Goal: Information Seeking & Learning: Learn about a topic

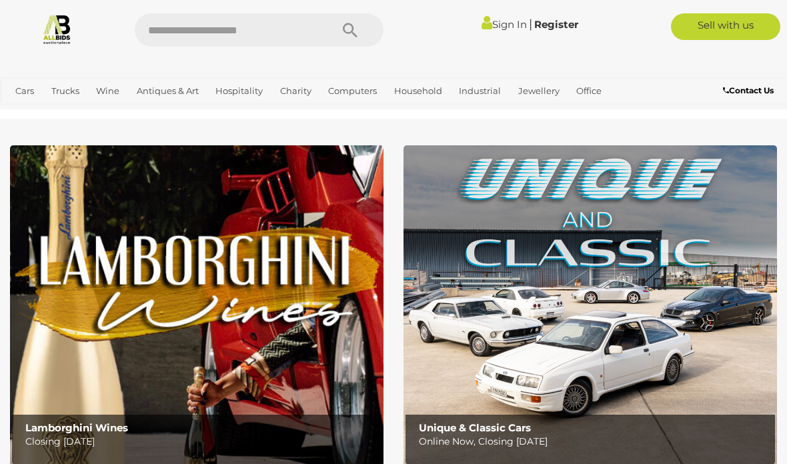
click at [0, 0] on link "View All Antiques & Art Auctions" at bounding box center [0, 0] width 0 height 0
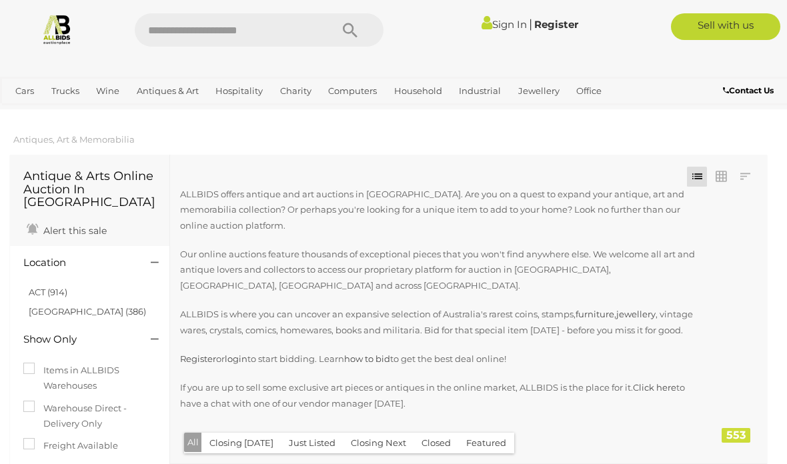
click at [751, 176] on link at bounding box center [745, 177] width 20 height 20
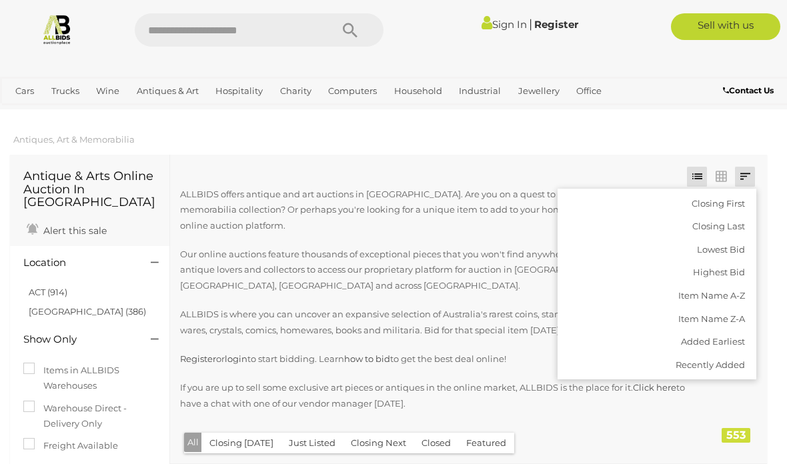
click at [726, 270] on link "Highest Bid" at bounding box center [657, 272] width 199 height 23
click at [0, 0] on link "Collectable Coins, Notes & Stamps" at bounding box center [0, 0] width 0 height 0
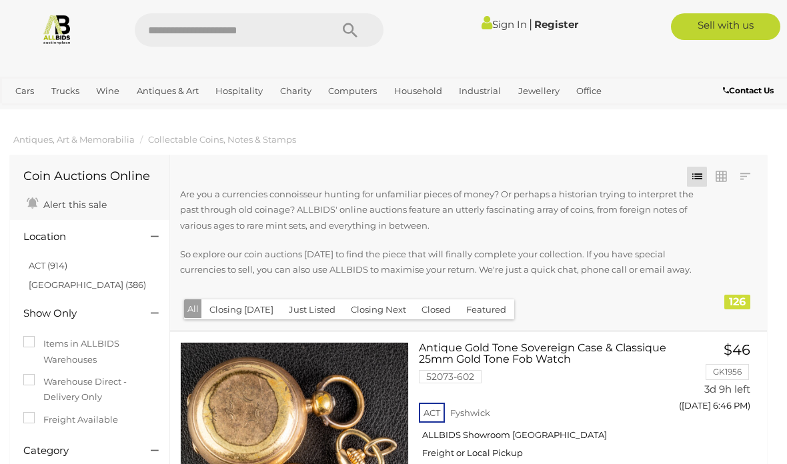
click at [747, 176] on link at bounding box center [745, 177] width 20 height 20
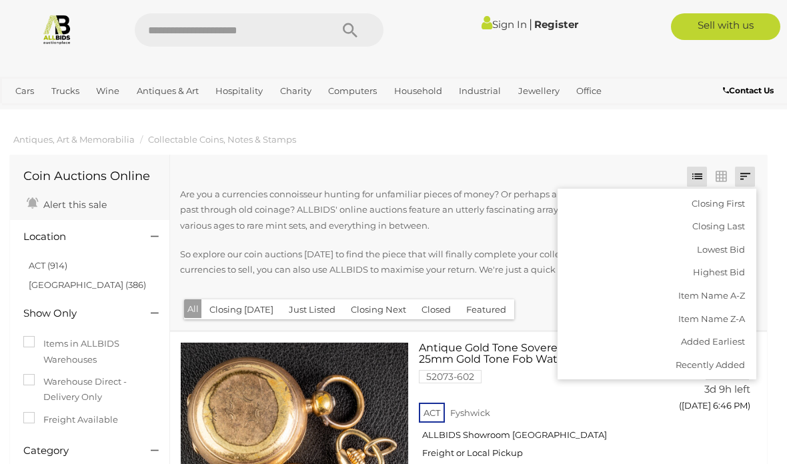
click at [724, 270] on link "Highest Bid" at bounding box center [657, 272] width 199 height 23
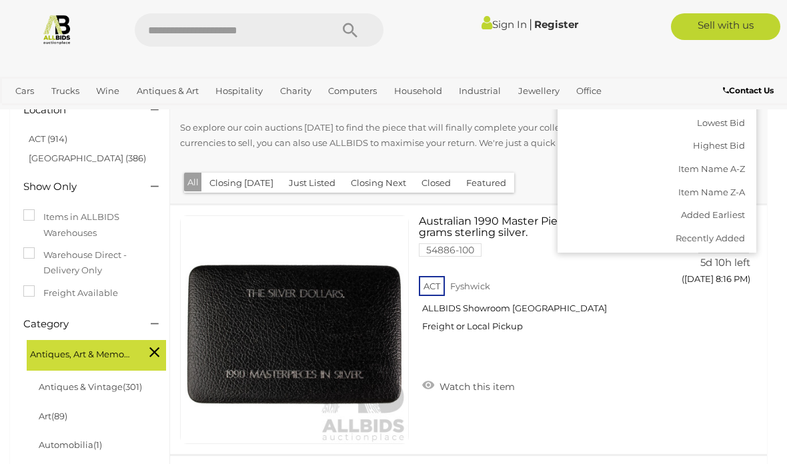
scroll to position [186, 0]
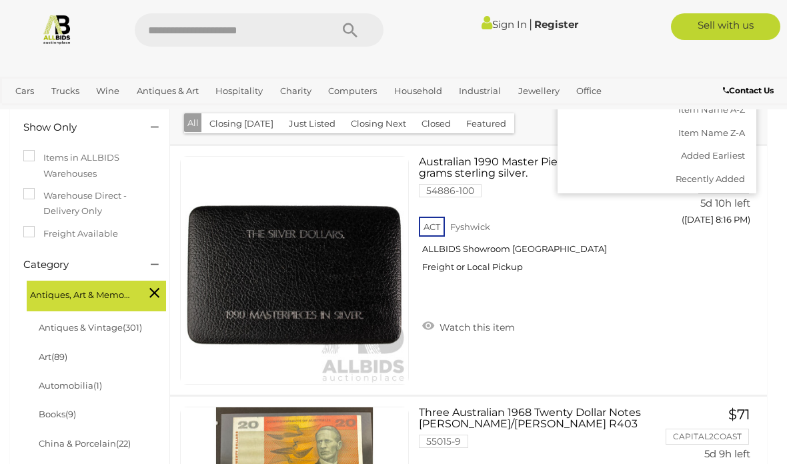
click at [742, 322] on div at bounding box center [393, 232] width 787 height 464
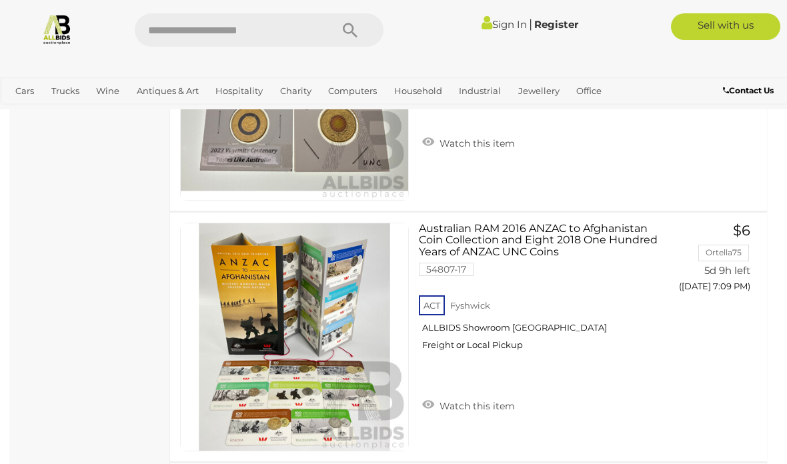
scroll to position [11669, 0]
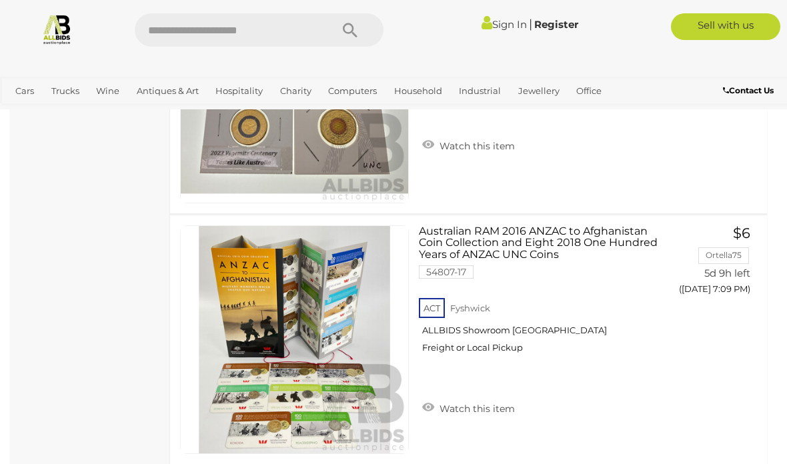
click at [0, 0] on link "View All Jewellery Auctions" at bounding box center [0, 0] width 0 height 0
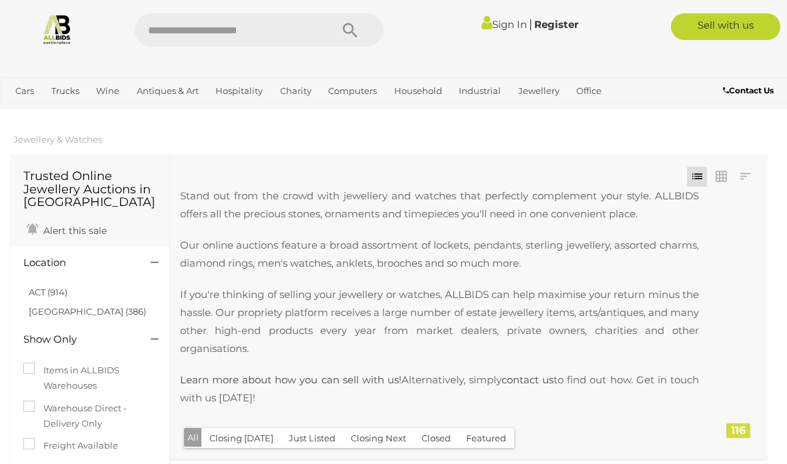
click at [744, 177] on link at bounding box center [745, 177] width 20 height 20
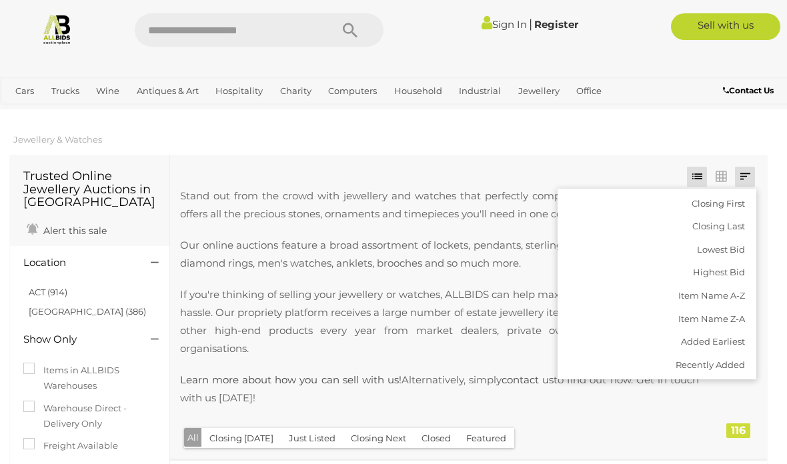
click at [713, 272] on link "Highest Bid" at bounding box center [657, 272] width 199 height 23
click at [0, 0] on span "Auctions" at bounding box center [0, 0] width 0 height 0
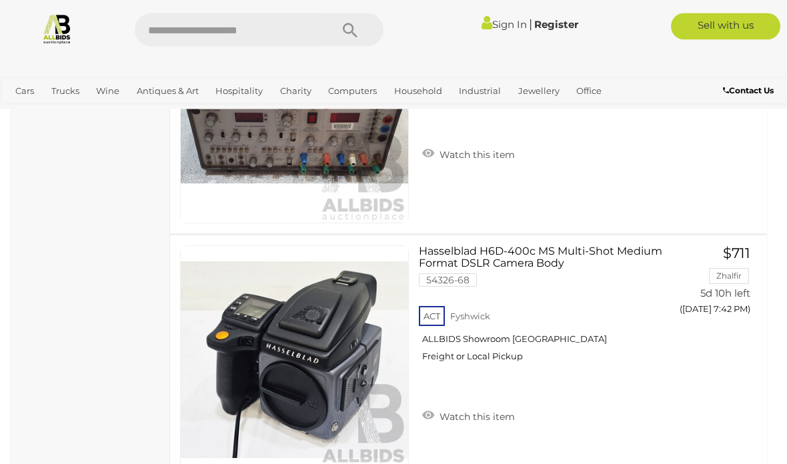
scroll to position [5643, 0]
click at [0, 0] on link "View All Household Auctions" at bounding box center [0, 0] width 0 height 0
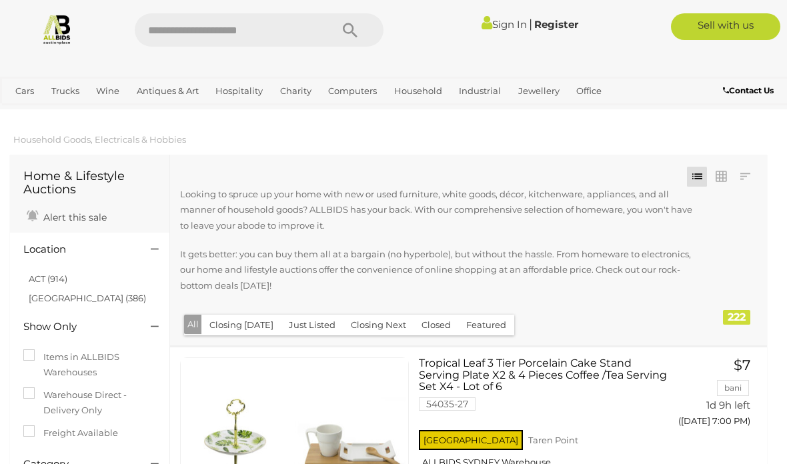
click at [748, 177] on link at bounding box center [745, 177] width 20 height 20
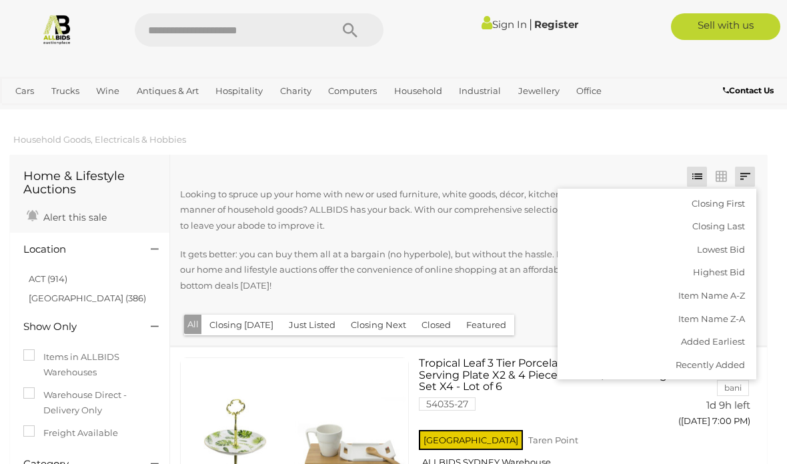
click at [704, 274] on link "Highest Bid" at bounding box center [657, 272] width 199 height 23
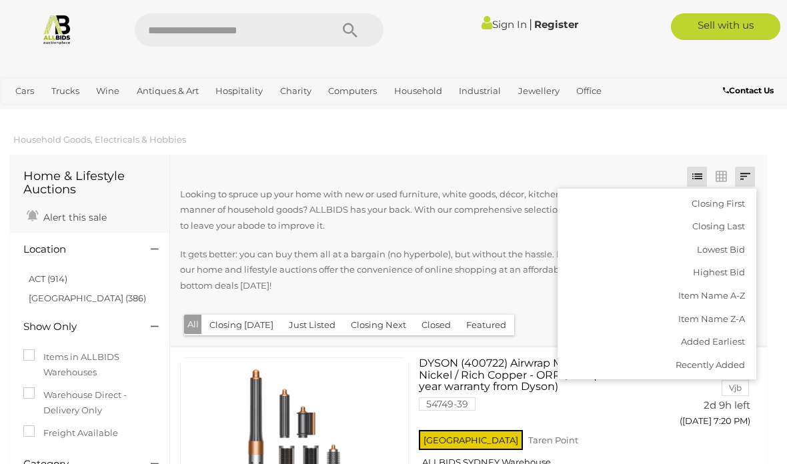
click at [440, 328] on div at bounding box center [393, 232] width 787 height 464
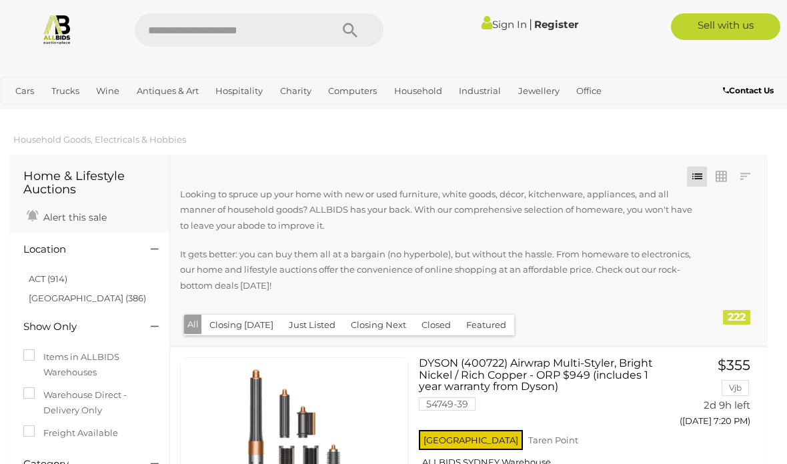
click at [436, 325] on button "Closed" at bounding box center [436, 325] width 45 height 21
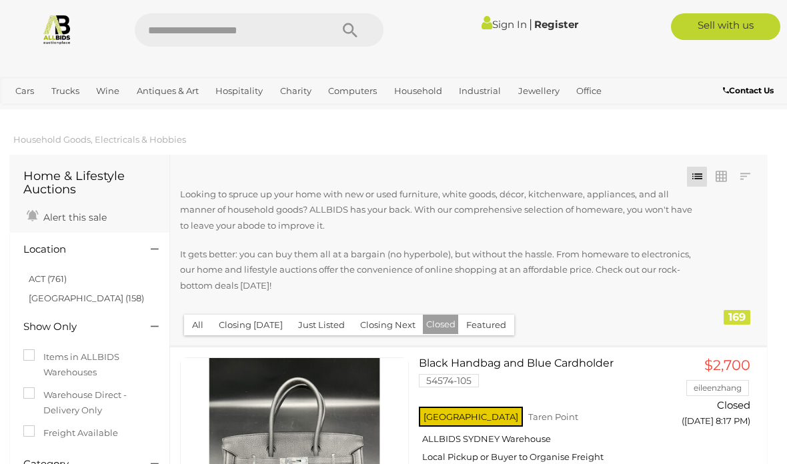
click at [754, 169] on link at bounding box center [745, 177] width 20 height 20
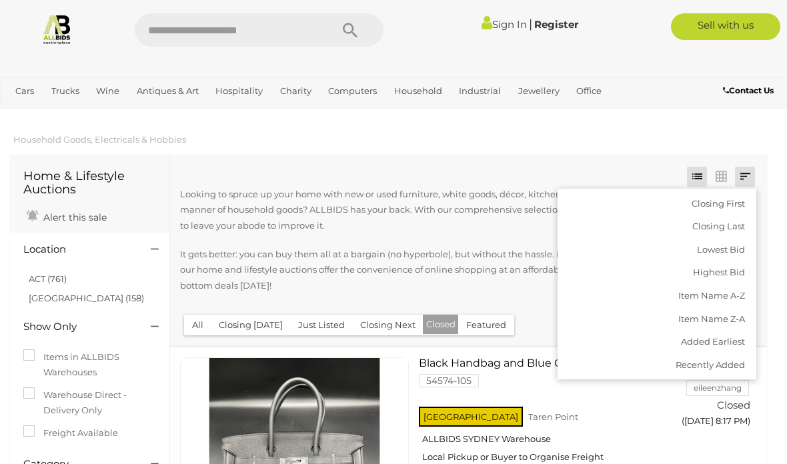
click at [767, 125] on div at bounding box center [393, 232] width 787 height 464
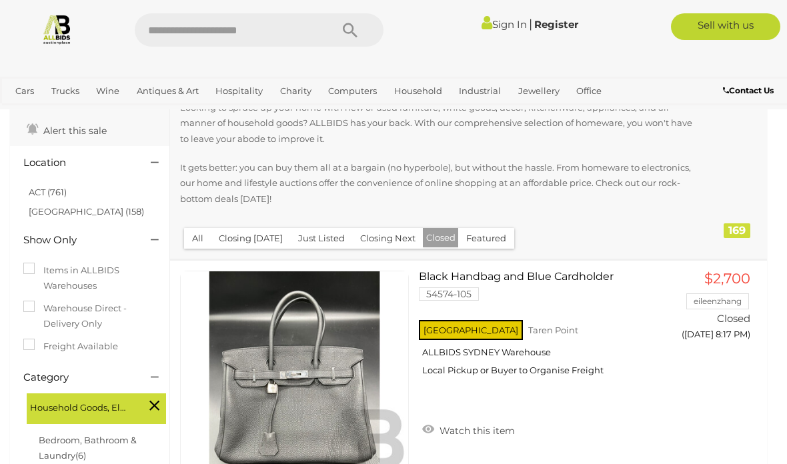
scroll to position [77, 0]
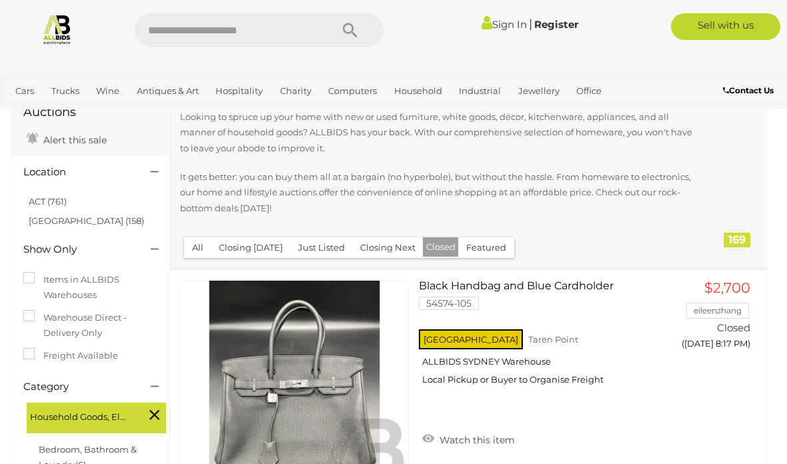
click at [0, 0] on link "View All Antiques & Art Auctions" at bounding box center [0, 0] width 0 height 0
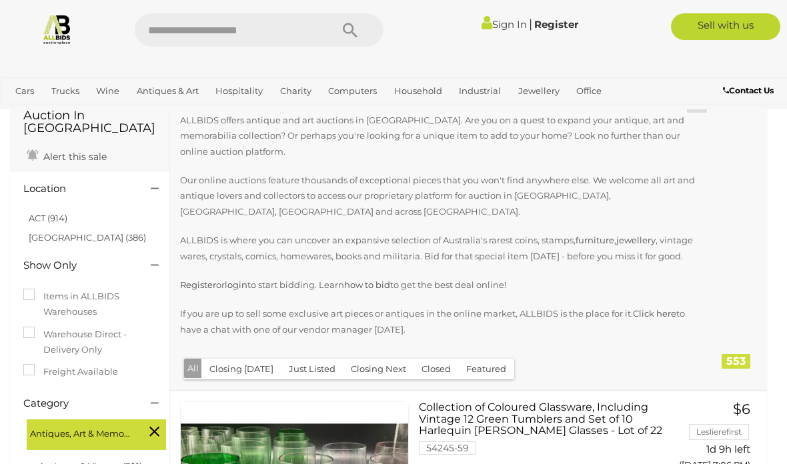
scroll to position [75, 0]
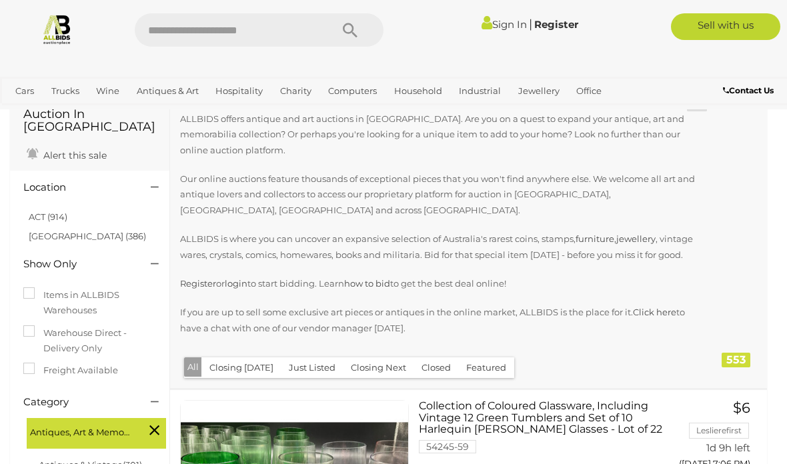
click at [438, 368] on button "Closed" at bounding box center [436, 368] width 45 height 21
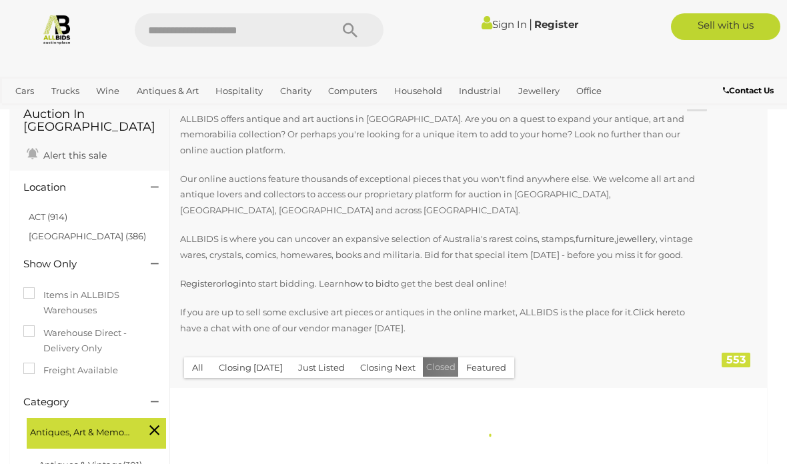
scroll to position [0, 0]
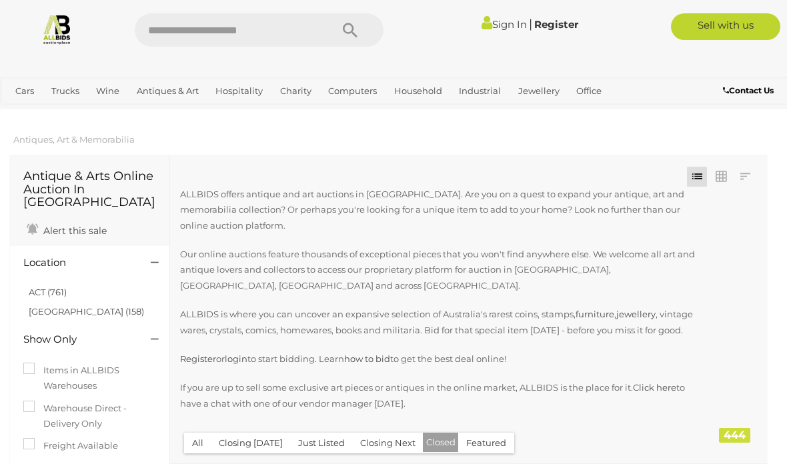
click at [750, 173] on link at bounding box center [745, 177] width 20 height 20
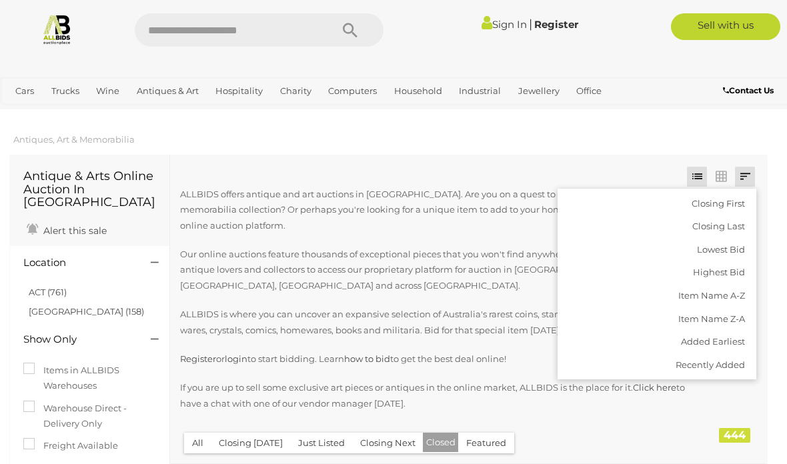
click at [735, 270] on link "Highest Bid" at bounding box center [657, 272] width 199 height 23
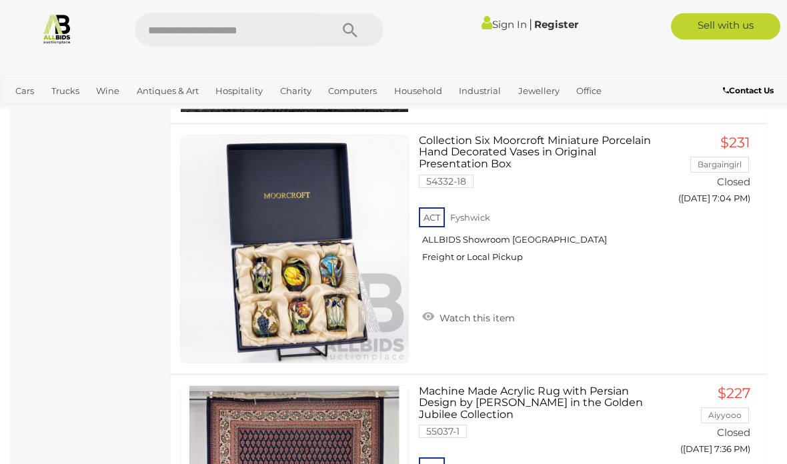
scroll to position [6611, 0]
click at [0, 0] on link "View All Wine Auctions" at bounding box center [0, 0] width 0 height 0
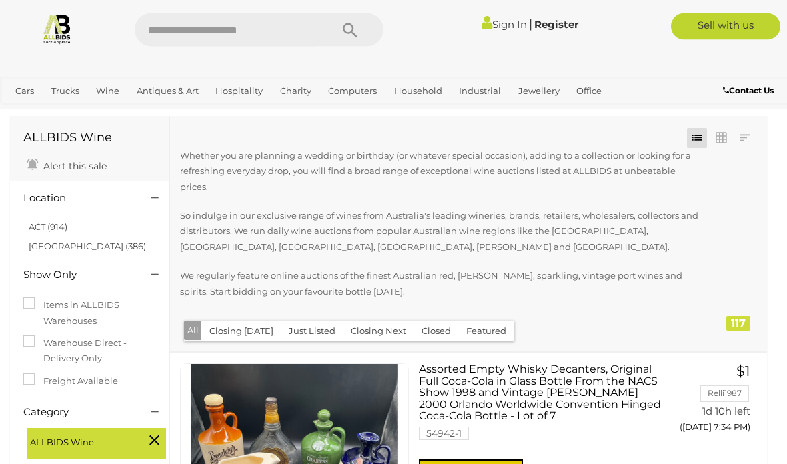
scroll to position [39, 0]
click at [745, 139] on link at bounding box center [745, 138] width 20 height 20
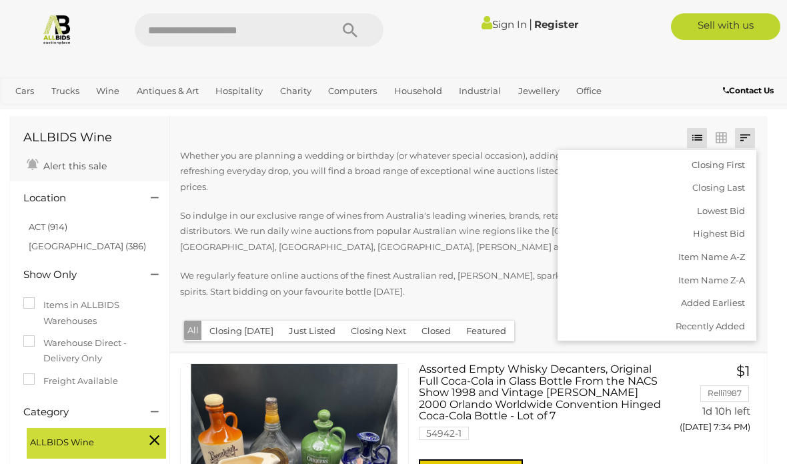
click at [733, 227] on link "Highest Bid" at bounding box center [657, 233] width 199 height 23
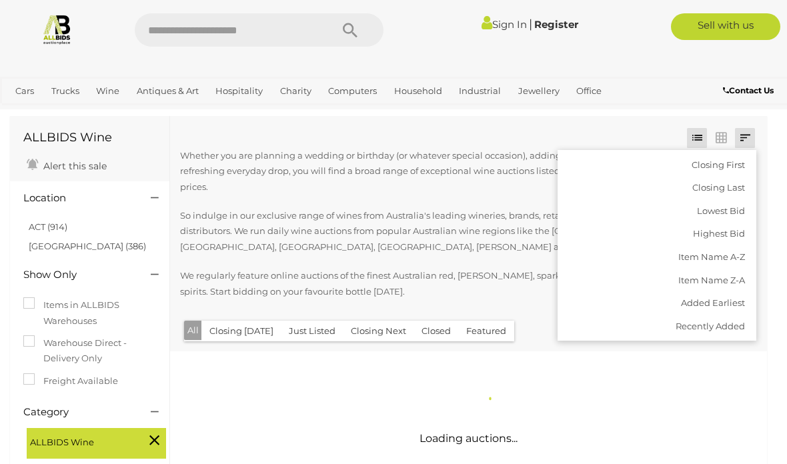
scroll to position [0, 0]
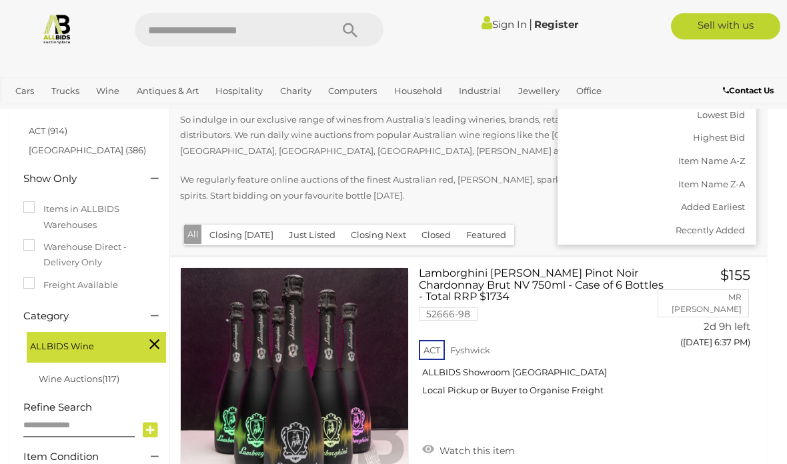
scroll to position [135, 0]
click at [432, 232] on div at bounding box center [393, 232] width 787 height 464
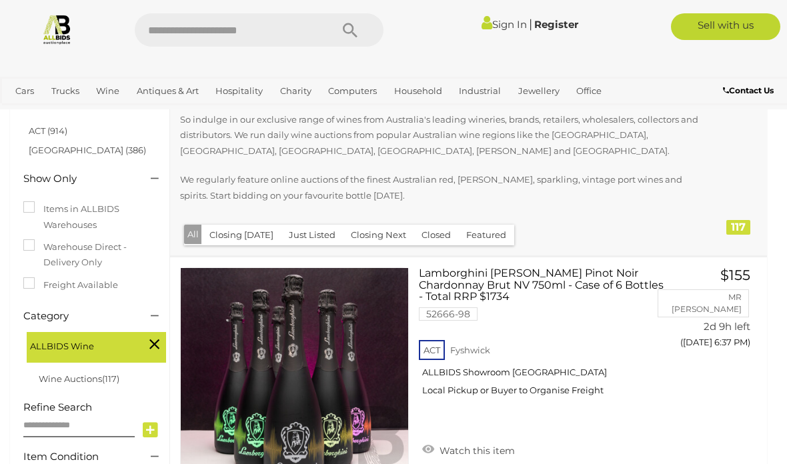
click at [436, 235] on button "Closed" at bounding box center [436, 235] width 45 height 21
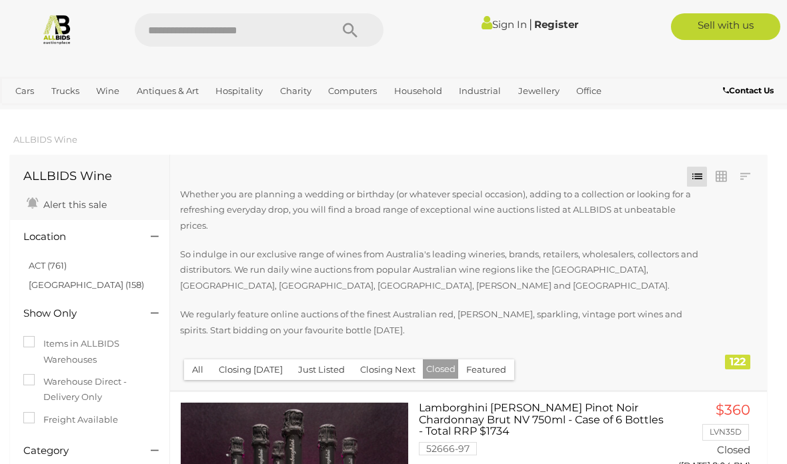
click at [0, 0] on link "View All Industrial Auctions" at bounding box center [0, 0] width 0 height 0
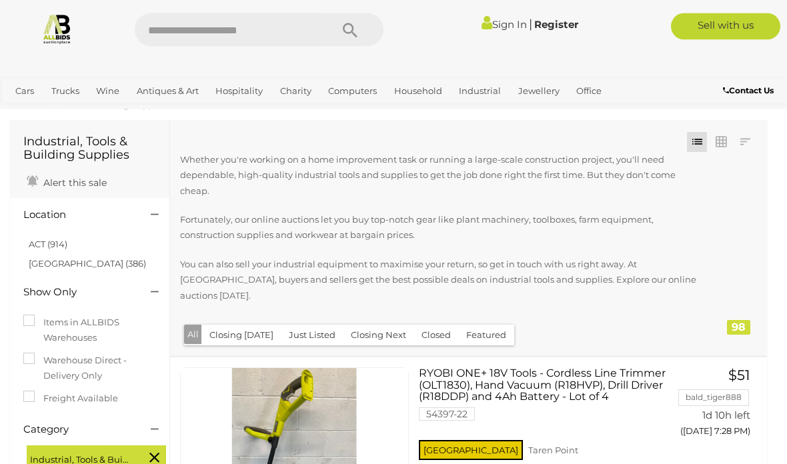
scroll to position [33, 0]
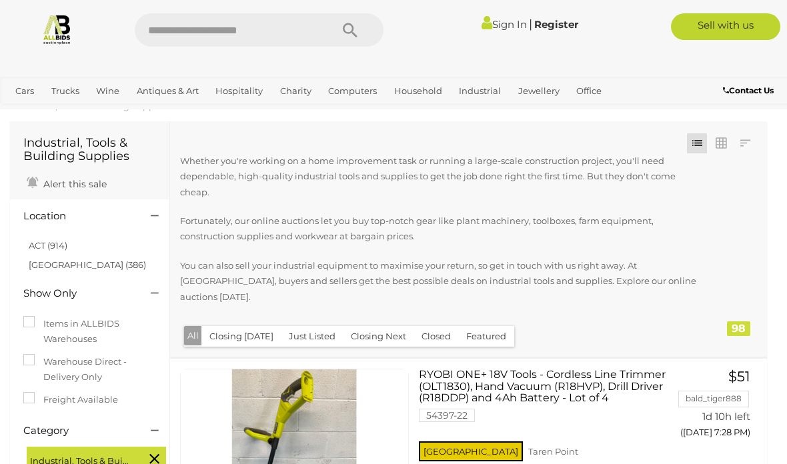
click at [750, 138] on link at bounding box center [745, 143] width 20 height 20
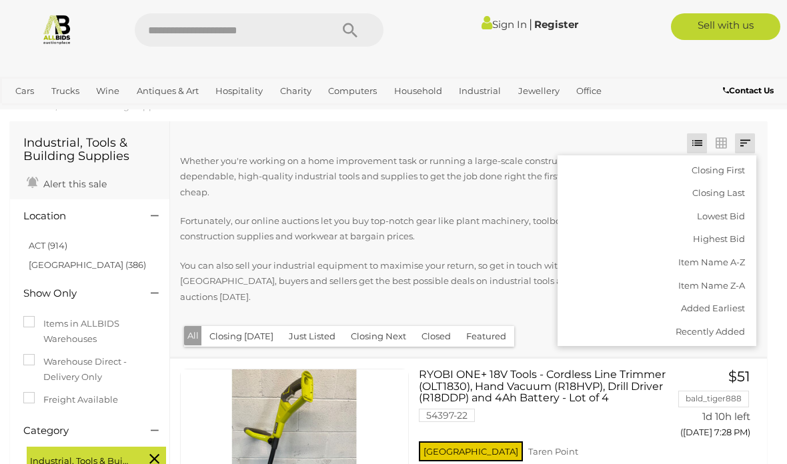
click at [729, 237] on link "Highest Bid" at bounding box center [657, 238] width 199 height 23
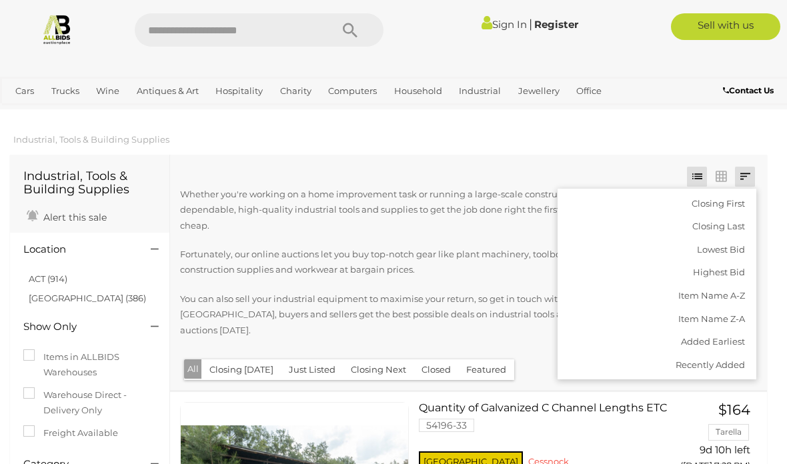
click at [775, 249] on div at bounding box center [393, 232] width 787 height 464
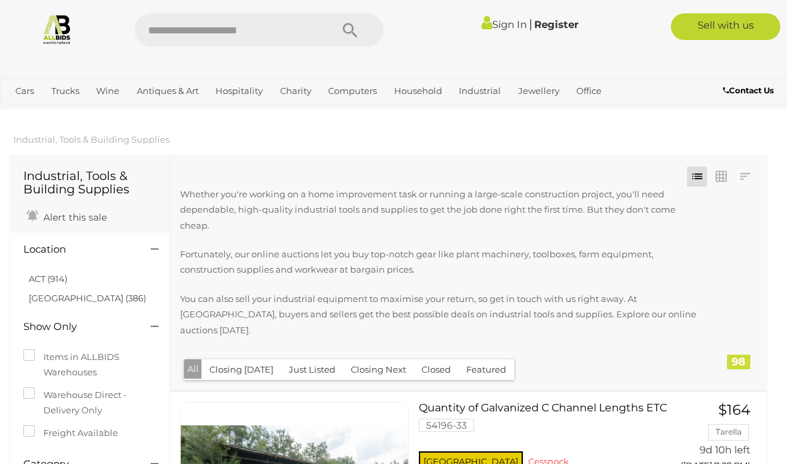
click at [436, 361] on button "Closed" at bounding box center [436, 370] width 45 height 21
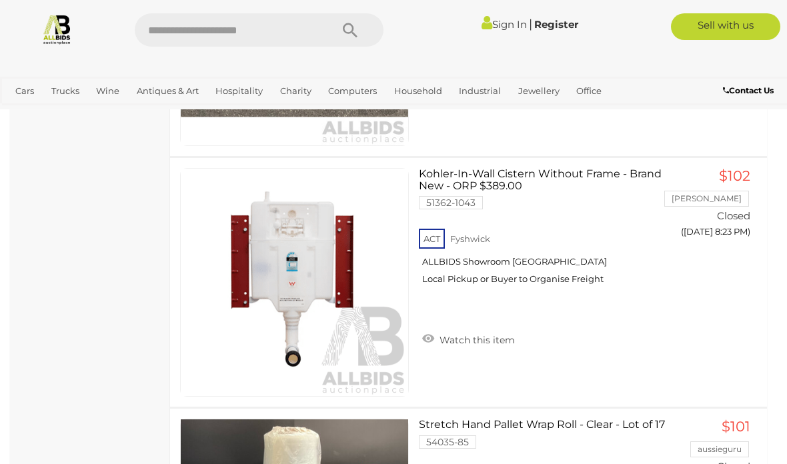
scroll to position [4747, 0]
